Goal: Transaction & Acquisition: Purchase product/service

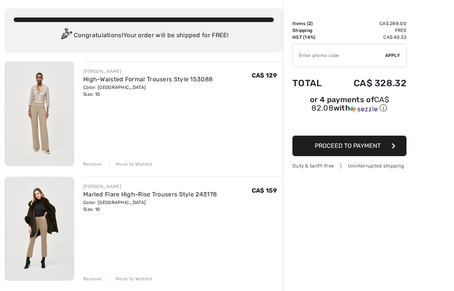
scroll to position [38, 0]
click at [129, 81] on link "High-Waisted Formal Trousers Style 153088" at bounding box center [147, 79] width 129 height 7
click at [44, 110] on img at bounding box center [40, 114] width 70 height 105
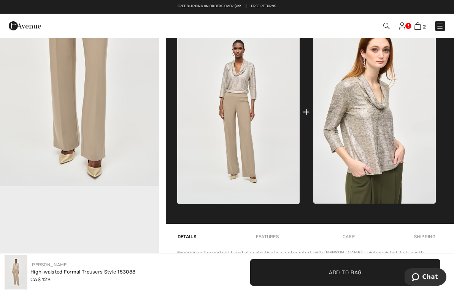
scroll to position [326, 0]
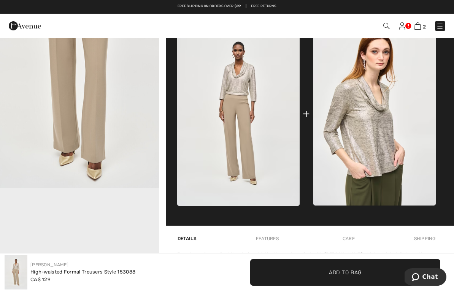
click at [419, 26] on img at bounding box center [418, 25] width 6 height 7
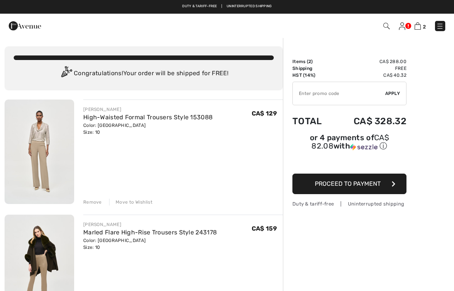
click at [38, 251] on img at bounding box center [40, 267] width 70 height 105
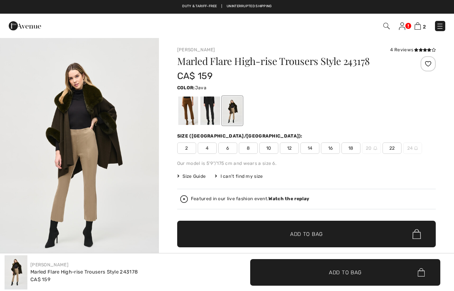
checkbox input "true"
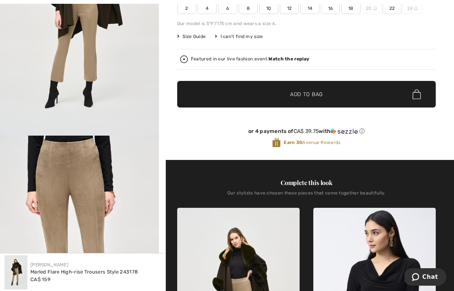
scroll to position [145, 0]
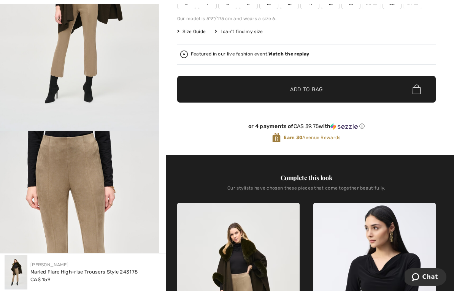
click at [72, 175] on img "2 / 6" at bounding box center [79, 250] width 159 height 239
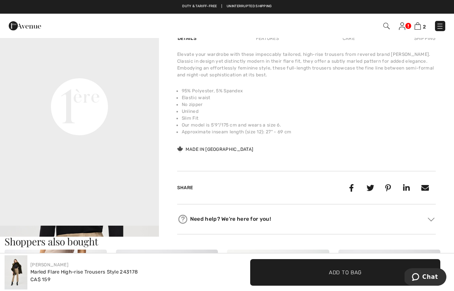
scroll to position [501, 0]
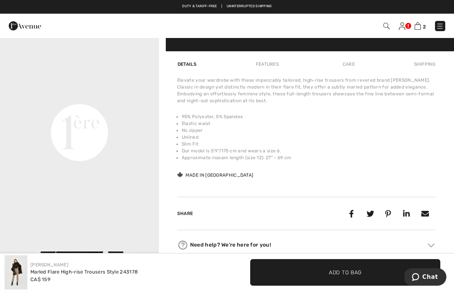
click at [354, 68] on div "Care" at bounding box center [348, 64] width 25 height 14
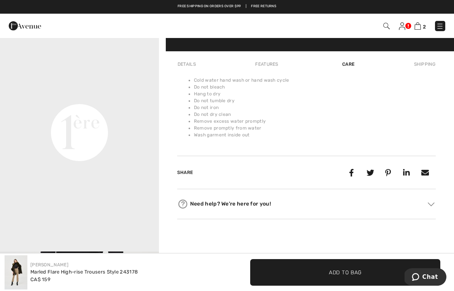
click at [186, 68] on div "Details" at bounding box center [187, 64] width 21 height 14
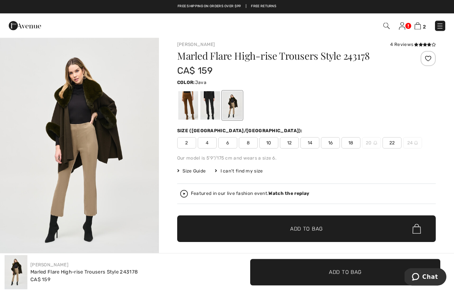
scroll to position [0, 0]
